Goal: Navigation & Orientation: Understand site structure

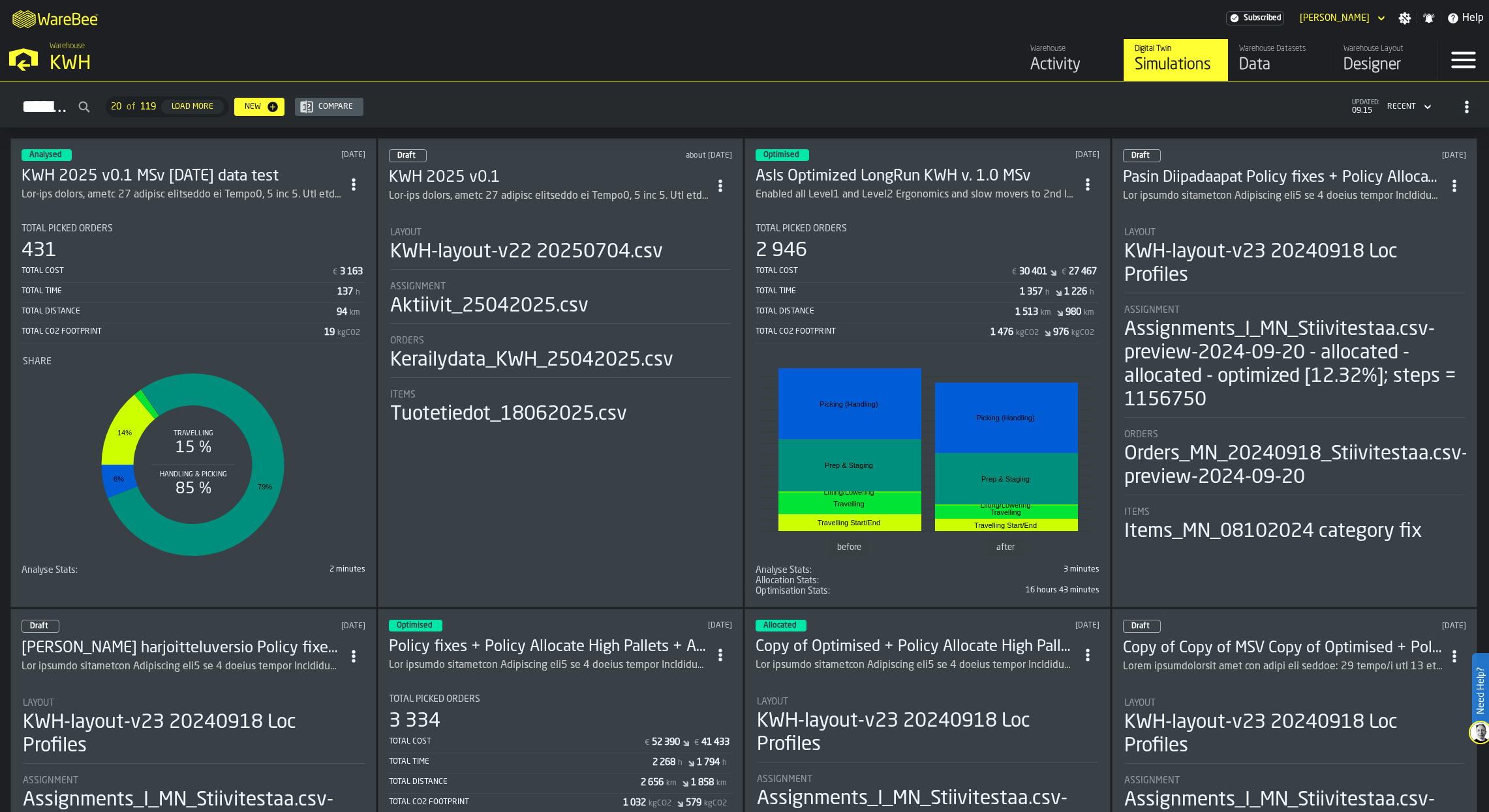
click at [1258, 67] on div "Data" at bounding box center [1279, 65] width 83 height 20
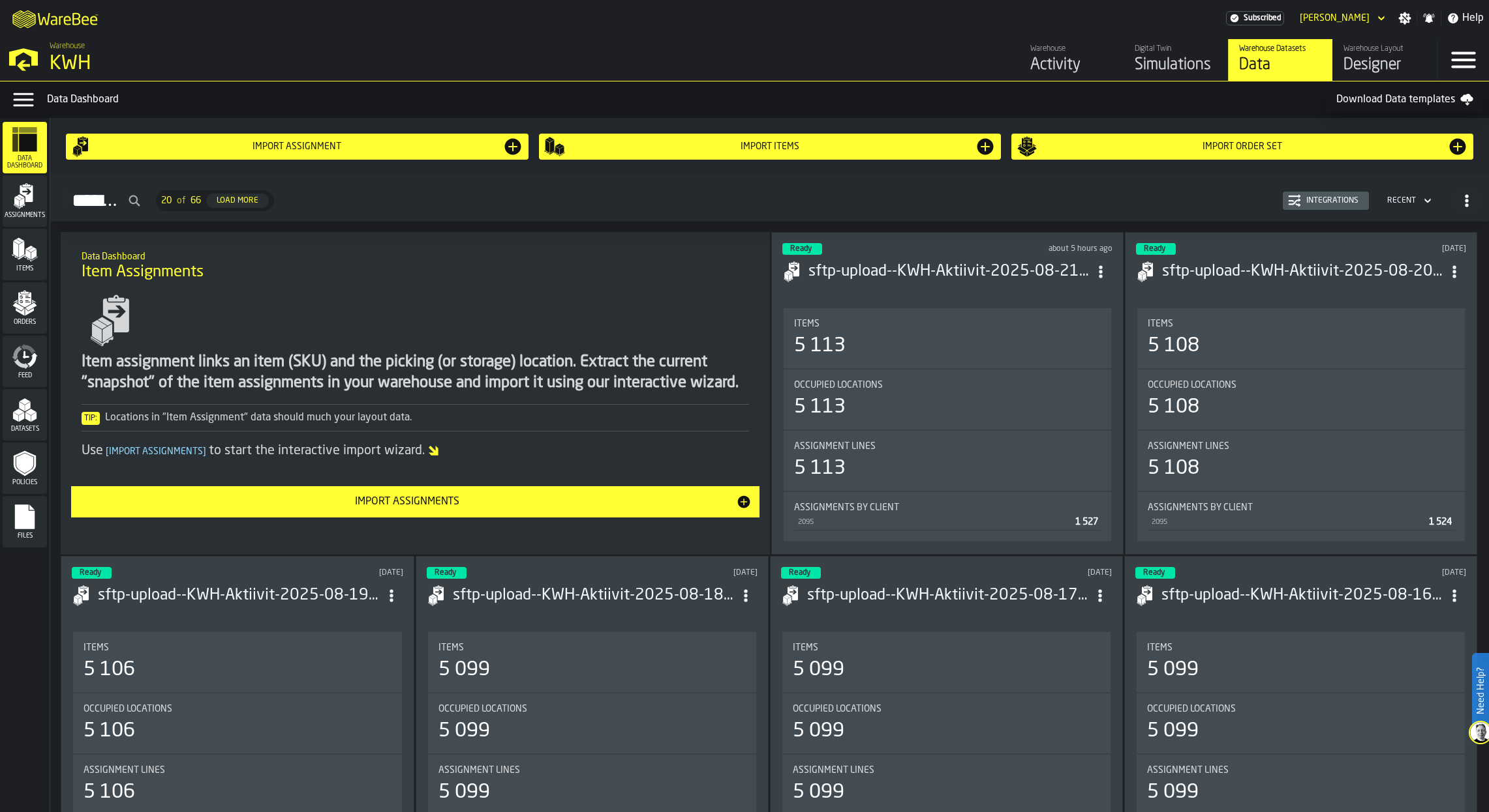
click at [21, 508] on icon "menu Files" at bounding box center [25, 517] width 20 height 25
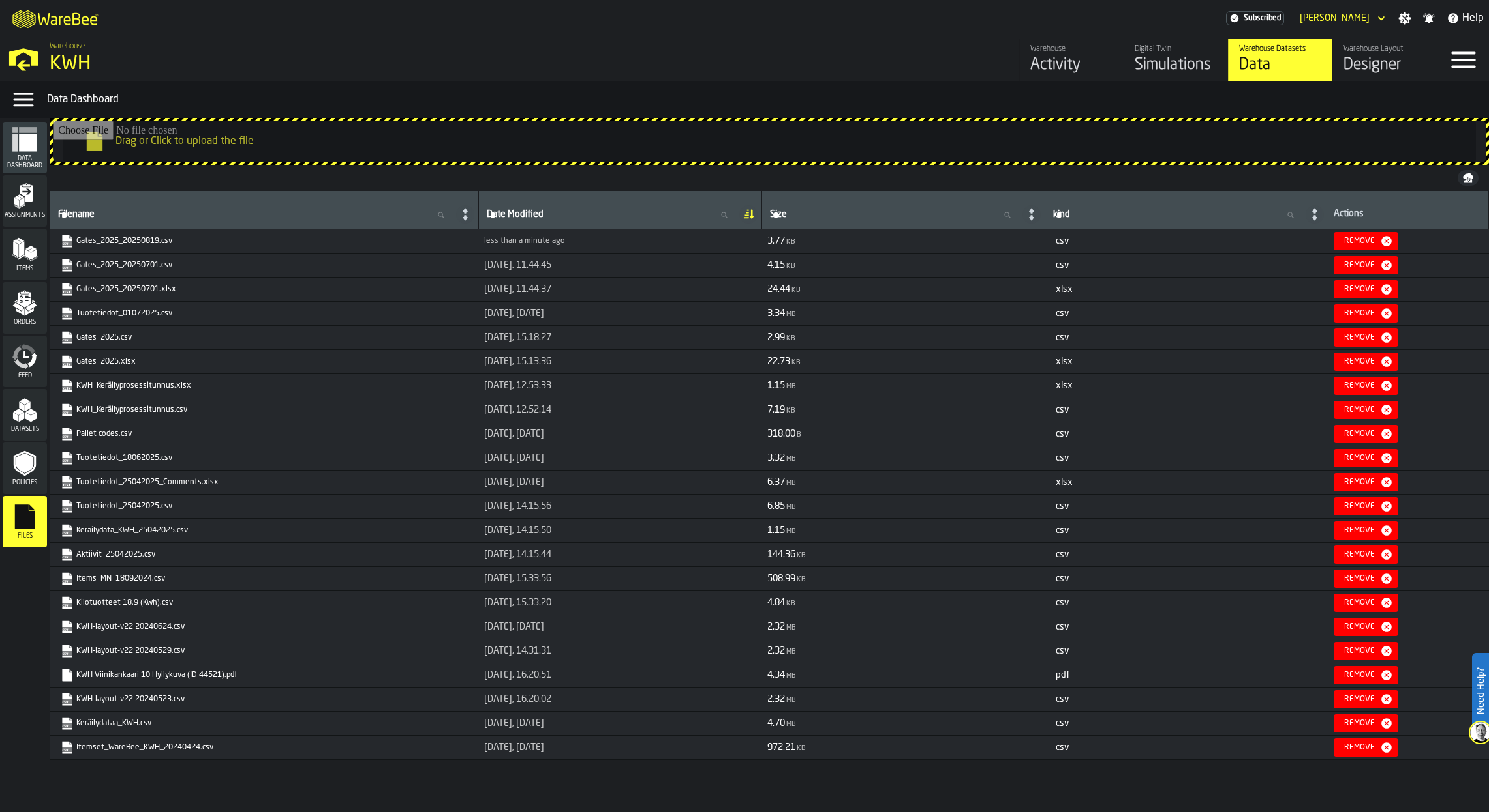
click at [30, 201] on icon "menu Assignments" at bounding box center [27, 194] width 13 height 17
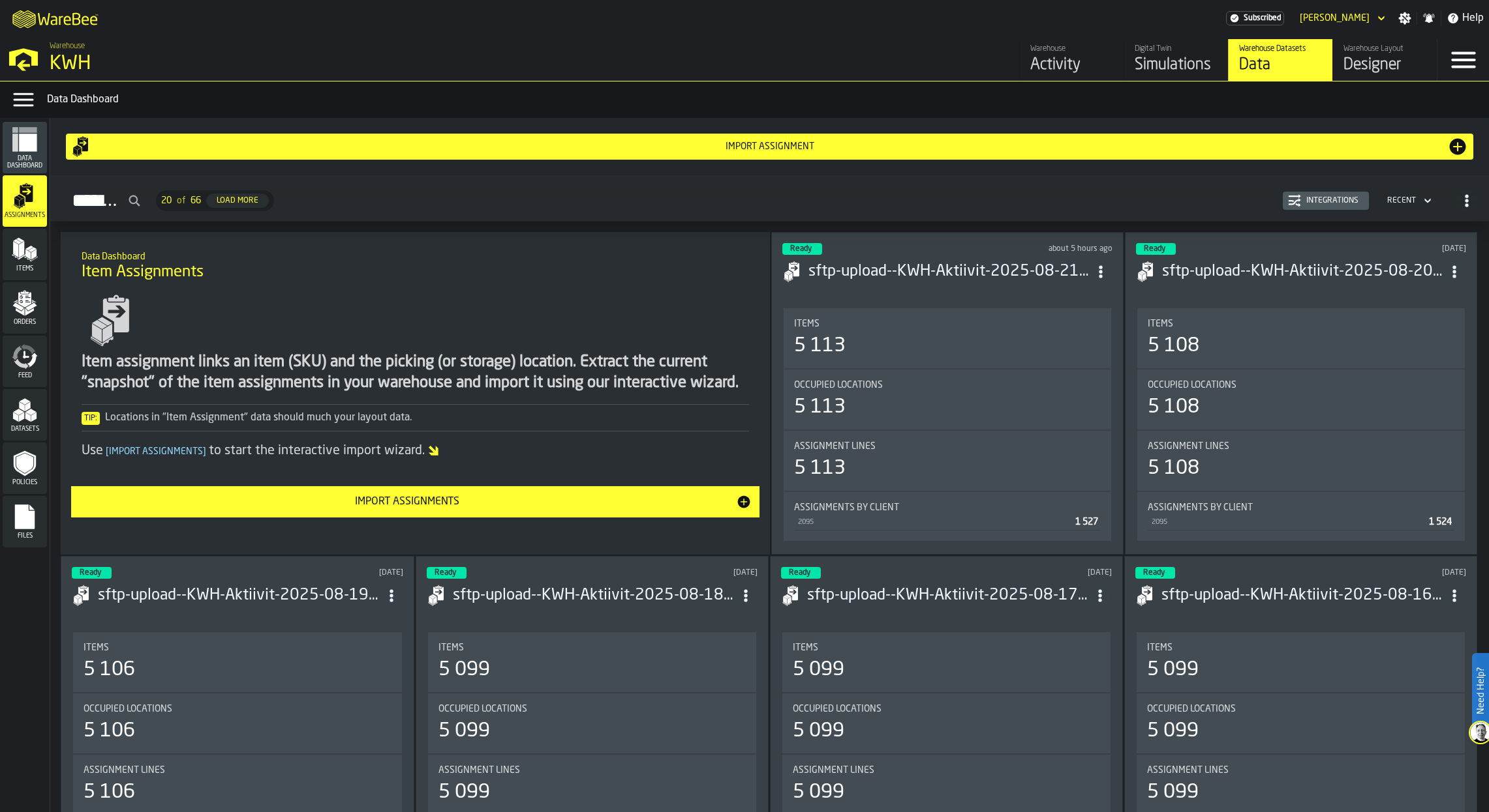
click at [21, 257] on polygon "menu Items" at bounding box center [21, 249] width 5 height 16
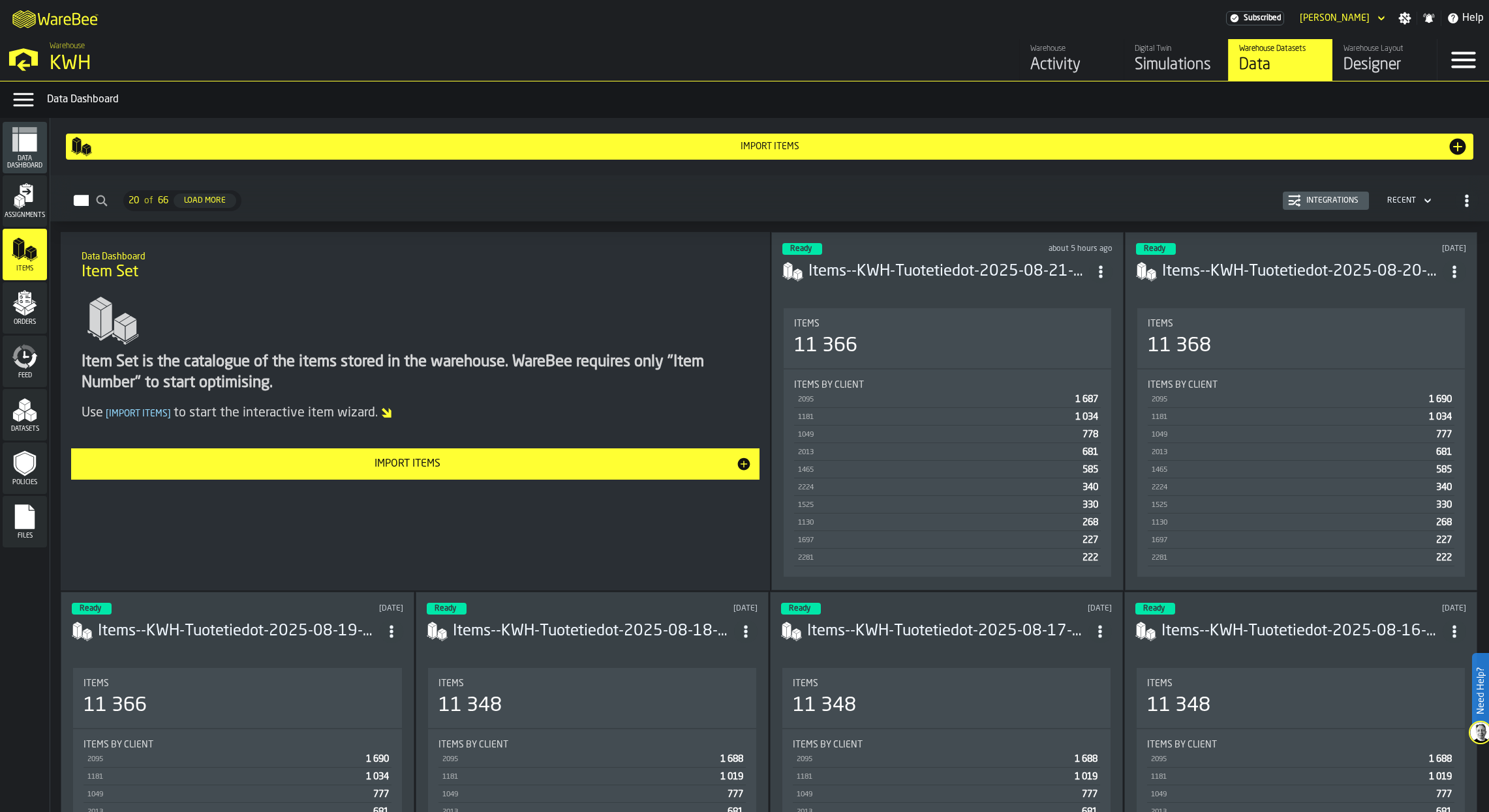
click at [30, 299] on icon "menu Orders" at bounding box center [24, 300] width 13 height 15
